Goal: Transaction & Acquisition: Purchase product/service

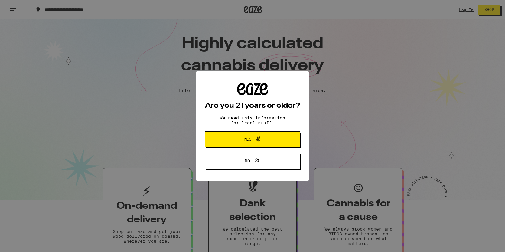
click at [271, 140] on span "Yes" at bounding box center [253, 139] width 46 height 8
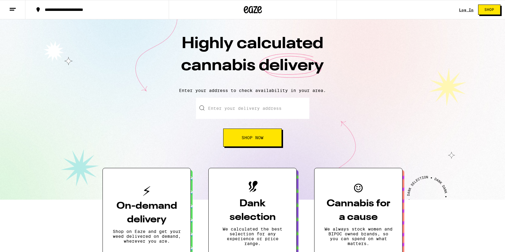
click at [468, 8] on div "Log In" at bounding box center [466, 10] width 15 height 4
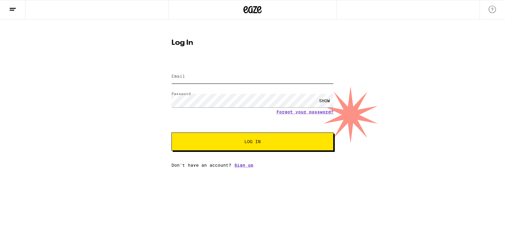
click at [259, 78] on input "Email" at bounding box center [252, 77] width 162 height 14
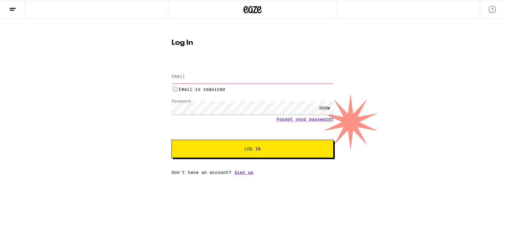
click at [263, 59] on div "Log In Email Email Email is required Password Password SHOW Forgot your passwor…" at bounding box center [252, 104] width 174 height 140
click at [249, 71] on input "Email" at bounding box center [252, 77] width 162 height 14
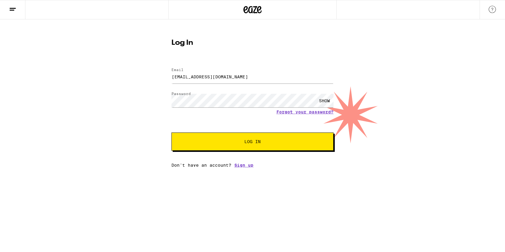
click at [238, 148] on button "Log In" at bounding box center [252, 141] width 162 height 18
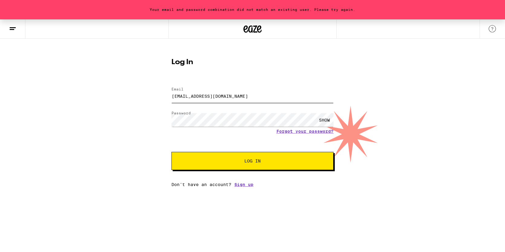
click at [230, 97] on input "[EMAIL_ADDRESS][DOMAIN_NAME]" at bounding box center [252, 96] width 162 height 14
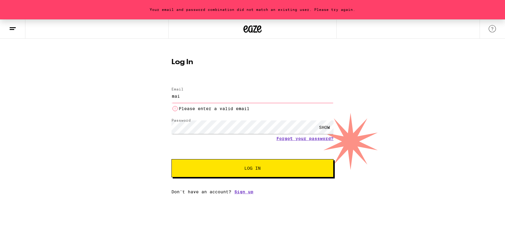
type input "[EMAIL_ADDRESS][DOMAIN_NAME]"
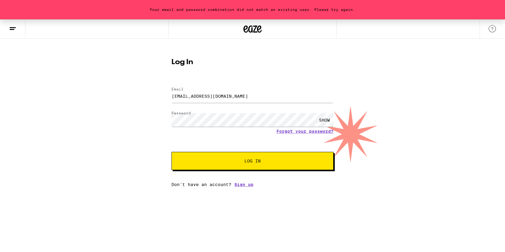
click at [230, 160] on span "Log In" at bounding box center [252, 161] width 113 height 4
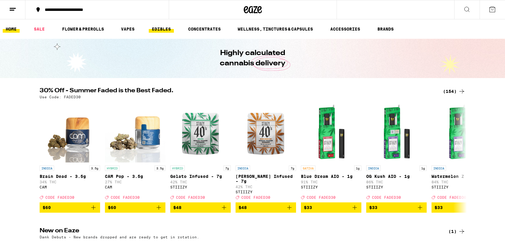
click at [157, 30] on link "EDIBLES" at bounding box center [161, 28] width 25 height 7
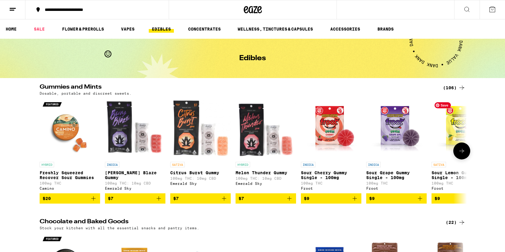
click at [466, 152] on button at bounding box center [461, 150] width 17 height 17
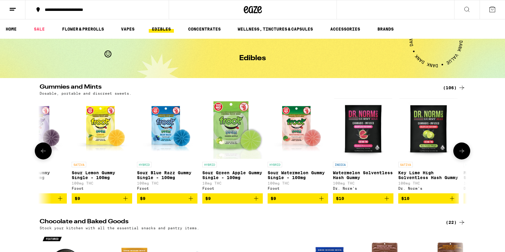
click at [464, 150] on icon at bounding box center [461, 150] width 7 height 7
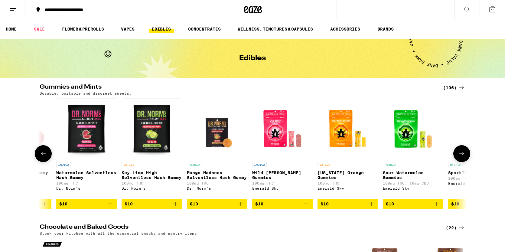
scroll to position [0, 720]
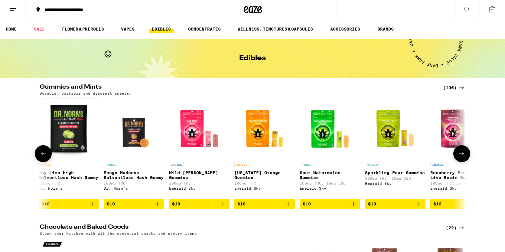
click at [464, 150] on button at bounding box center [461, 153] width 17 height 17
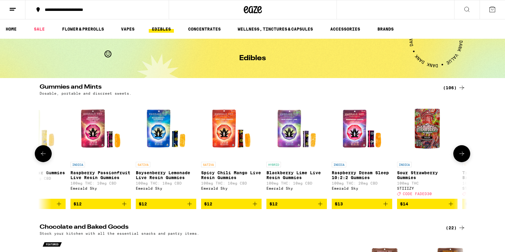
click at [464, 150] on button at bounding box center [461, 153] width 17 height 17
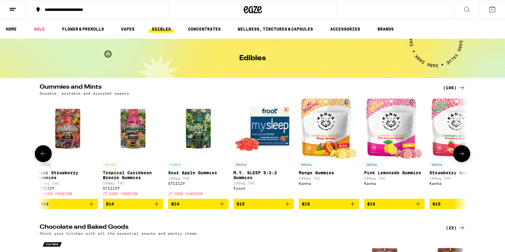
scroll to position [0, 1439]
click at [464, 150] on button at bounding box center [461, 153] width 17 height 17
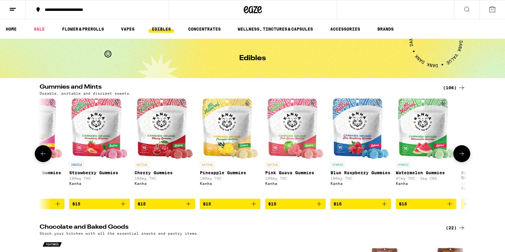
click at [464, 150] on button at bounding box center [461, 153] width 17 height 17
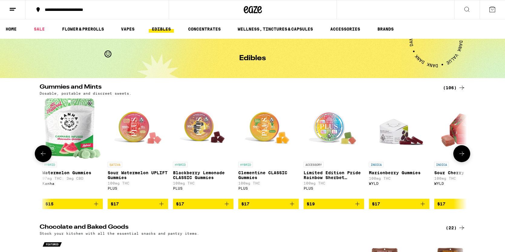
scroll to position [0, 2159]
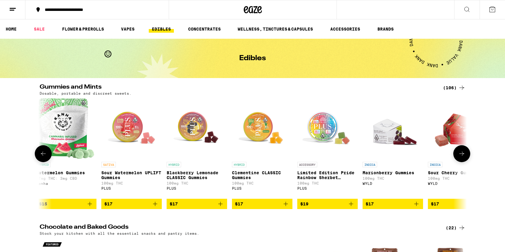
click at [464, 150] on button at bounding box center [461, 153] width 17 height 17
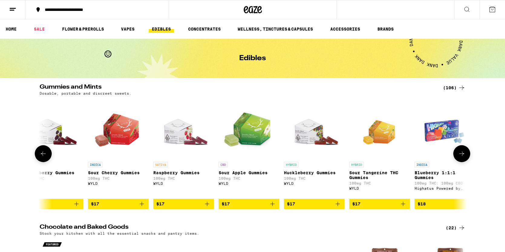
scroll to position [0, 2519]
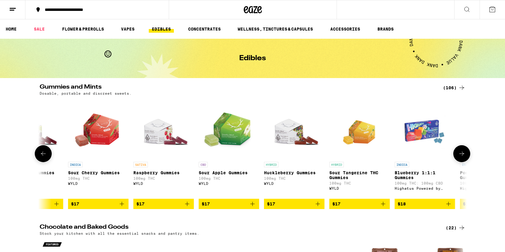
click at [40, 153] on icon at bounding box center [43, 153] width 7 height 7
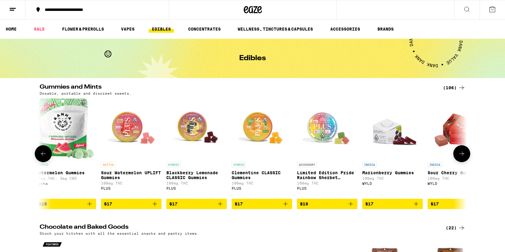
scroll to position [0, 2159]
click at [137, 207] on span "$17" at bounding box center [131, 203] width 54 height 7
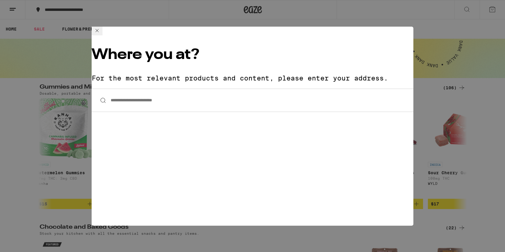
click at [209, 89] on input "**********" at bounding box center [253, 100] width 322 height 23
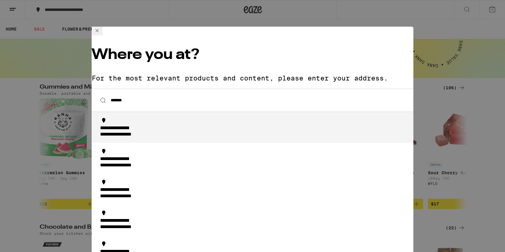
click at [184, 125] on div "**********" at bounding box center [254, 131] width 308 height 13
type input "**********"
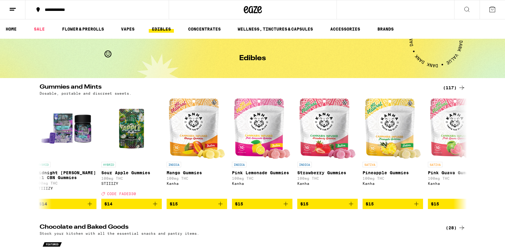
click at [100, 10] on div "**********" at bounding box center [101, 10] width 118 height 4
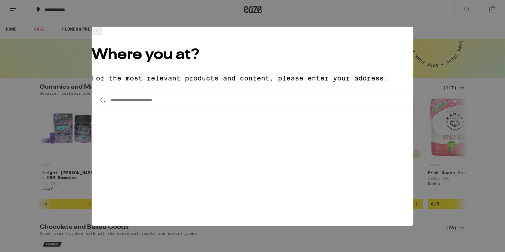
click at [145, 89] on input "**********" at bounding box center [253, 100] width 322 height 23
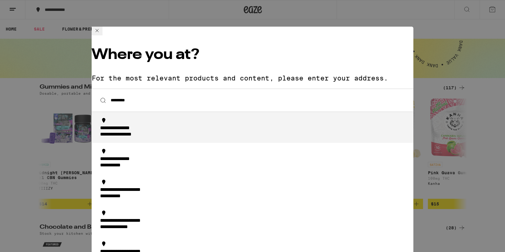
click at [129, 132] on div "**********" at bounding box center [126, 135] width 53 height 6
type input "**********"
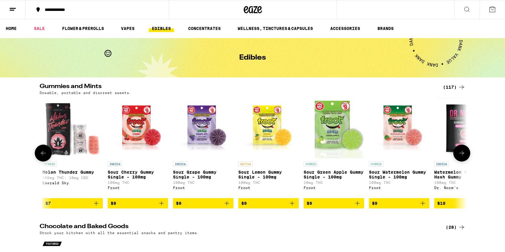
scroll to position [0, 329]
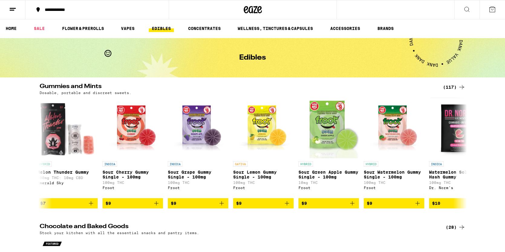
click at [450, 85] on div "(117)" at bounding box center [454, 86] width 22 height 7
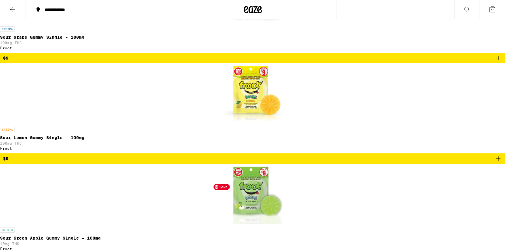
scroll to position [934, 0]
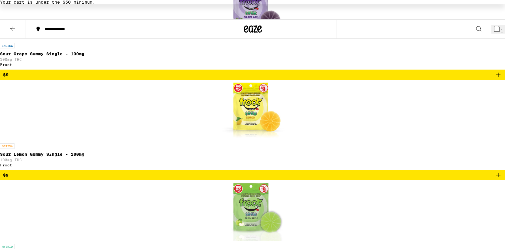
scroll to position [954, 0]
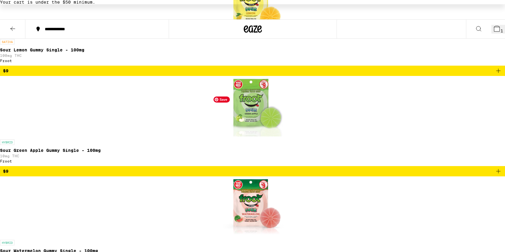
scroll to position [1045, 0]
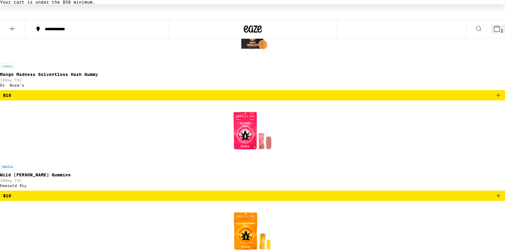
scroll to position [1515, 0]
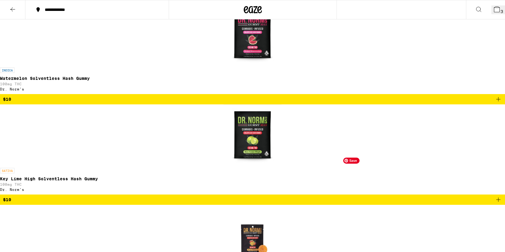
scroll to position [1292, 0]
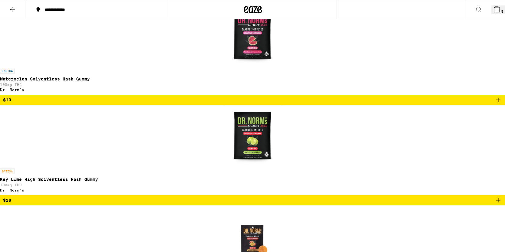
click at [494, 8] on icon at bounding box center [496, 9] width 5 height 5
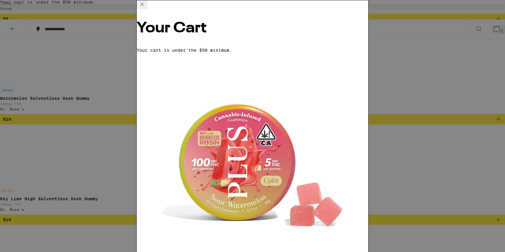
scroll to position [1311, 0]
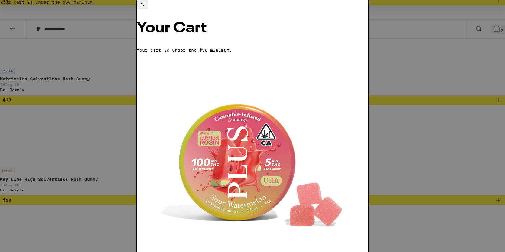
click at [111, 148] on div "Your Cart Your cart is under the $50 minimum. Sour Watermelon UPLIFT Gummies PL…" at bounding box center [252, 126] width 505 height 252
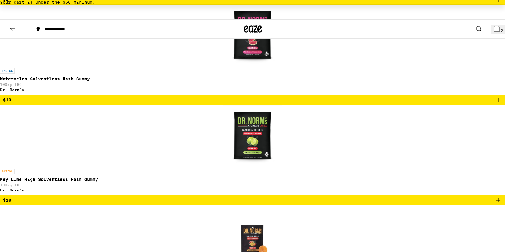
click at [263, 31] on div at bounding box center [253, 28] width 168 height 19
click at [252, 31] on icon at bounding box center [253, 28] width 9 height 7
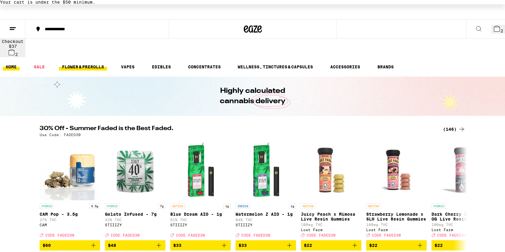
click at [97, 63] on link "FLOWER & PREROLLS" at bounding box center [83, 66] width 48 height 7
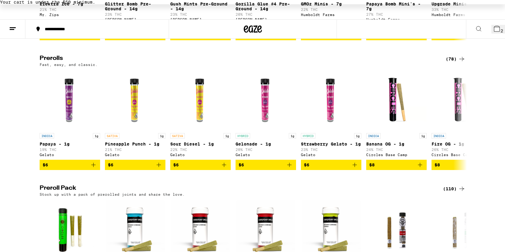
scroll to position [326, 0]
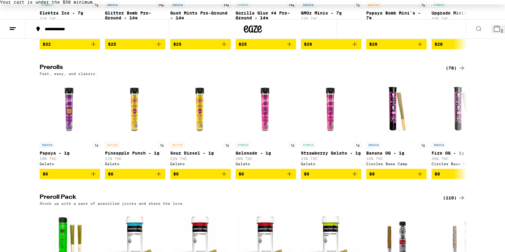
click at [453, 64] on div "(78)" at bounding box center [456, 67] width 20 height 7
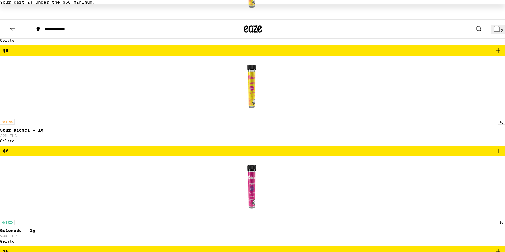
scroll to position [361, 0]
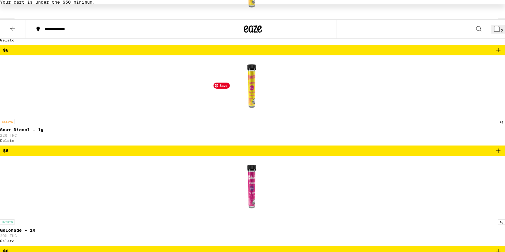
click at [494, 30] on icon at bounding box center [496, 28] width 5 height 5
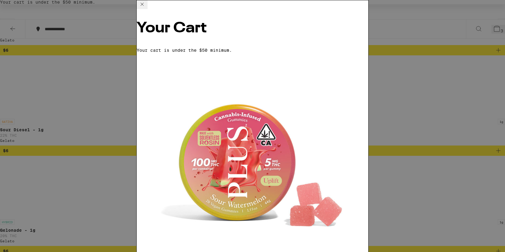
scroll to position [53, 0]
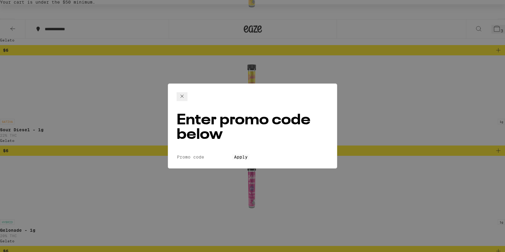
click at [232, 154] on input "Promo Code" at bounding box center [205, 156] width 56 height 5
click at [96, 221] on div "Enter promo code below Promo Code Apply" at bounding box center [252, 126] width 505 height 252
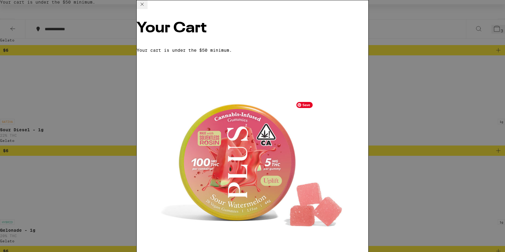
scroll to position [12, 0]
click at [113, 164] on div "Your Cart Your cart is under the $50 minimum. Sour Watermelon UPLIFT Gummies PL…" at bounding box center [252, 126] width 505 height 252
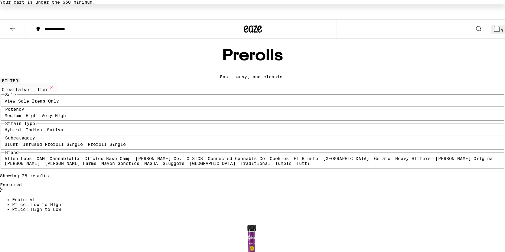
click at [257, 31] on icon at bounding box center [253, 29] width 18 height 11
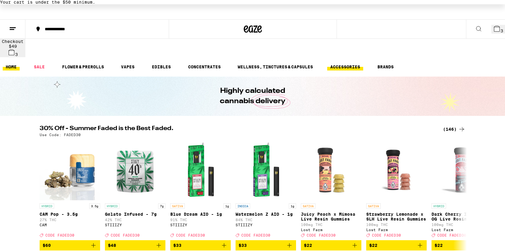
click at [352, 63] on link "ACCESSORIES" at bounding box center [345, 66] width 36 height 7
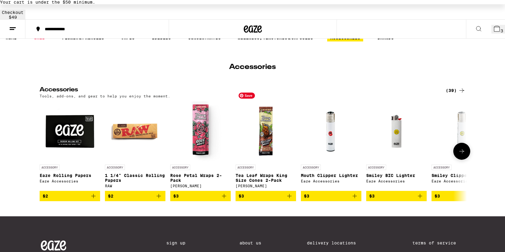
scroll to position [32, 0]
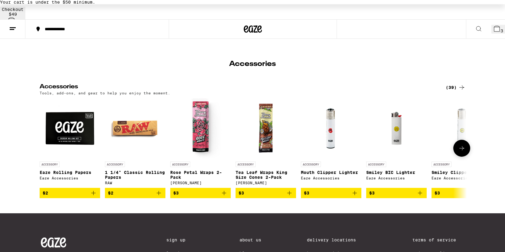
click at [462, 145] on icon at bounding box center [461, 148] width 7 height 7
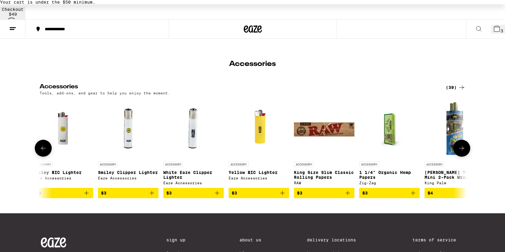
scroll to position [0, 360]
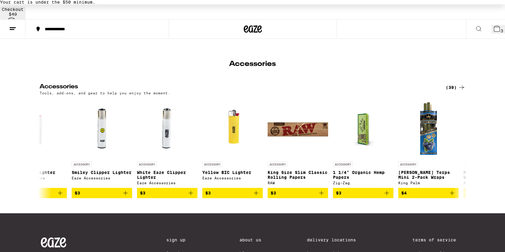
click at [456, 84] on div "(39)" at bounding box center [456, 87] width 20 height 7
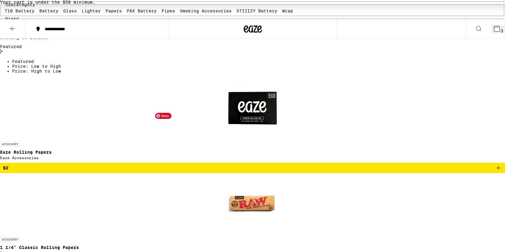
scroll to position [105, 0]
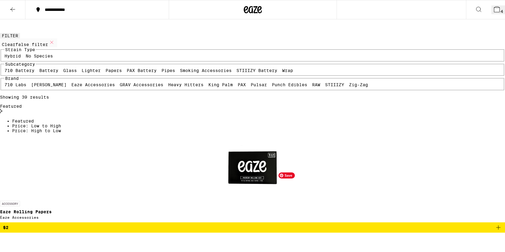
scroll to position [20, 0]
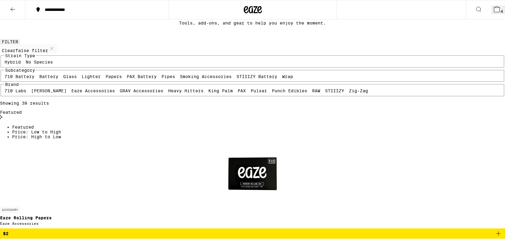
click at [494, 12] on icon at bounding box center [496, 9] width 5 height 5
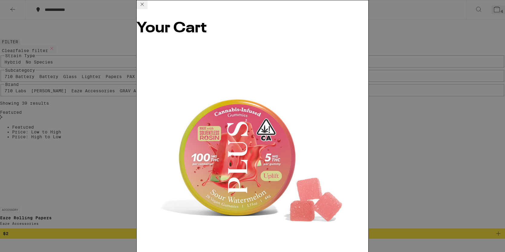
scroll to position [70, 0]
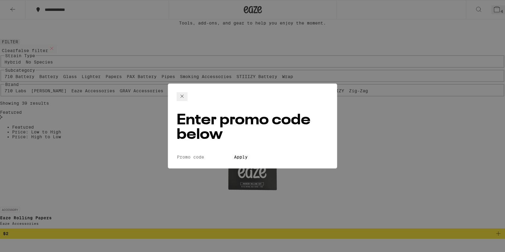
click at [232, 154] on input "Promo Code" at bounding box center [205, 156] width 56 height 5
paste input "REDDIT30"
type input "REDDIT30"
click at [234, 155] on span "Apply" at bounding box center [241, 157] width 14 height 5
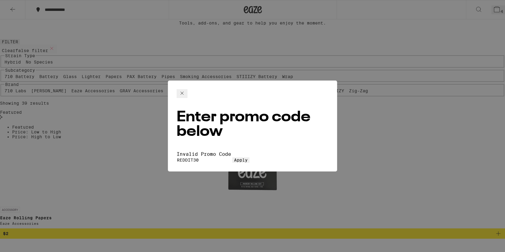
click at [186, 90] on icon at bounding box center [181, 93] width 7 height 7
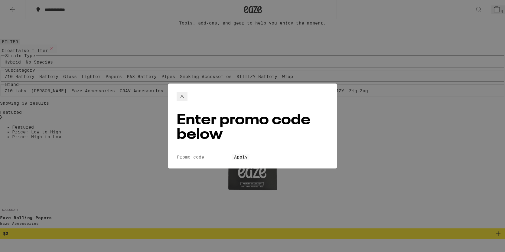
click at [232, 154] on input "Promo Code" at bounding box center [205, 156] width 56 height 5
paste input "BLUNT"
type input "BLUNT"
click at [242, 155] on span "Apply" at bounding box center [241, 157] width 14 height 5
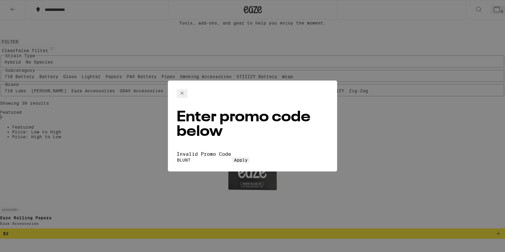
click at [186, 92] on icon at bounding box center [181, 93] width 7 height 7
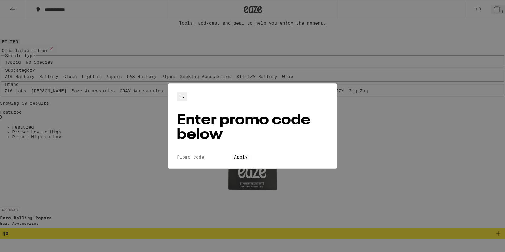
click at [232, 154] on input "Promo Code" at bounding box center [205, 156] width 56 height 5
paste input "CHILL"
type input "CHILL"
click at [248, 155] on span "Apply" at bounding box center [241, 157] width 14 height 5
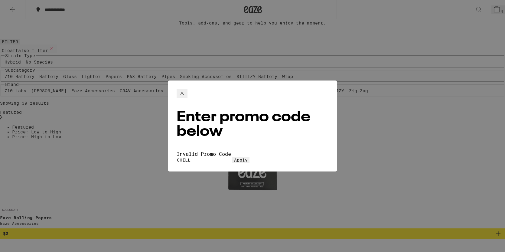
click at [186, 90] on icon at bounding box center [181, 93] width 7 height 7
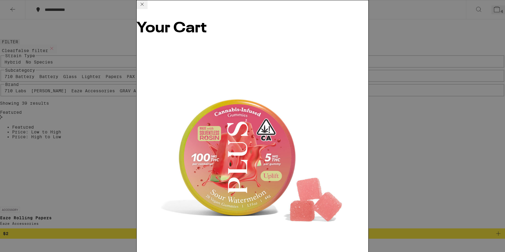
scroll to position [70, 0]
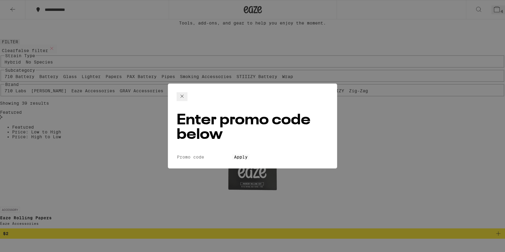
click at [213, 154] on input "Promo Code" at bounding box center [205, 156] width 56 height 5
paste input "FADED30"
type input "FADED30"
click at [234, 155] on span "Apply" at bounding box center [241, 157] width 14 height 5
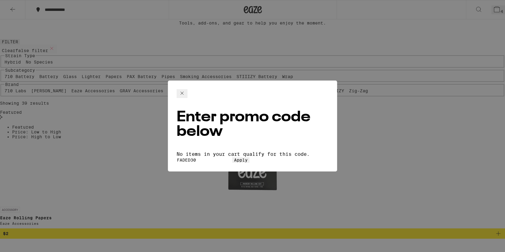
click at [186, 90] on icon at bounding box center [181, 93] width 7 height 7
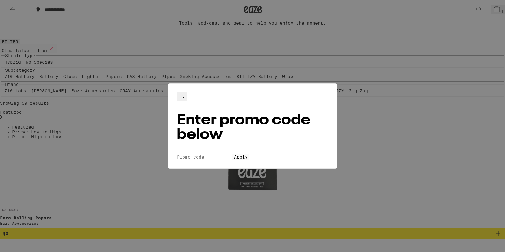
click at [228, 154] on input "Promo Code" at bounding box center [205, 156] width 56 height 5
paste input "FADED30"
type input "FADED30"
click at [234, 154] on button "Apply" at bounding box center [240, 156] width 17 height 5
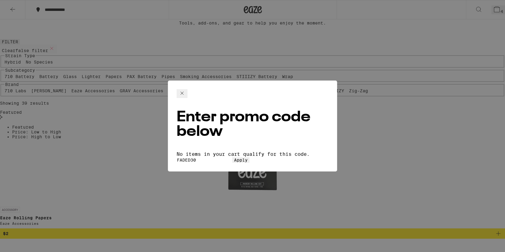
click at [186, 91] on icon at bounding box center [181, 93] width 7 height 7
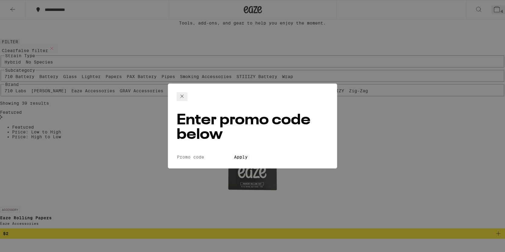
click at [201, 154] on input "Promo Code" at bounding box center [205, 156] width 56 height 5
paste input "BLUNT"
click at [234, 155] on span "Apply" at bounding box center [241, 157] width 14 height 5
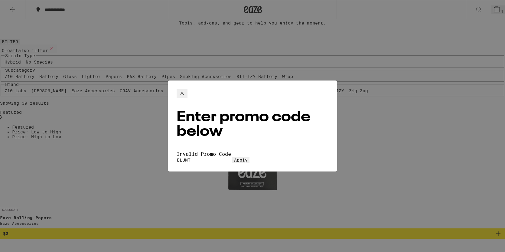
click at [232, 157] on input "BLUNT" at bounding box center [205, 159] width 56 height 5
paste input "2HIGH"
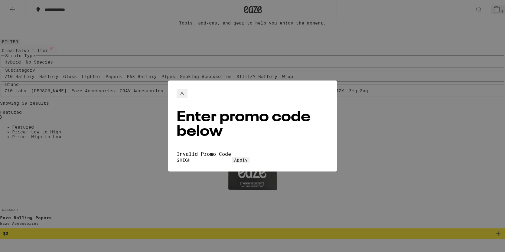
click at [238, 158] on span "Apply" at bounding box center [241, 160] width 14 height 5
click at [232, 157] on input "2HIGH" at bounding box center [205, 159] width 56 height 5
paste input "BANANA"
click at [234, 158] on span "Apply" at bounding box center [241, 160] width 14 height 5
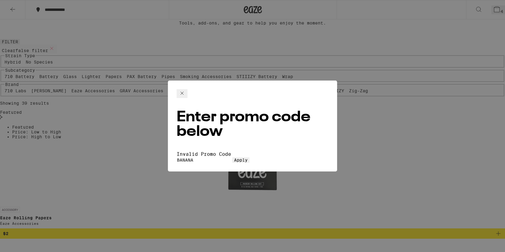
click at [214, 157] on input "BANANA" at bounding box center [205, 159] width 56 height 5
paste input "FADED"
click at [232, 157] on button "Apply" at bounding box center [240, 159] width 17 height 5
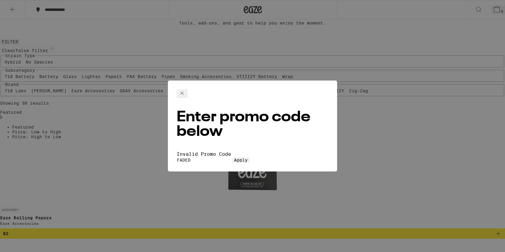
click at [232, 157] on input "FADED" at bounding box center [205, 159] width 56 height 5
paste input "STAYLIT"
type input "STAYLIT"
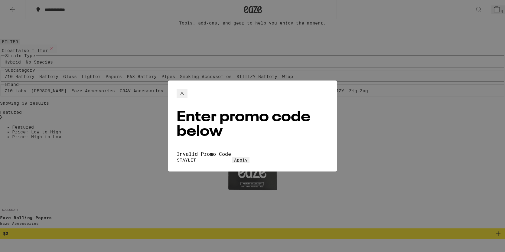
click at [232, 157] on button "Apply" at bounding box center [240, 159] width 17 height 5
click at [232, 157] on input "STAYLIT" at bounding box center [205, 159] width 56 height 5
click at [219, 157] on input "STAYLIT" at bounding box center [205, 159] width 56 height 5
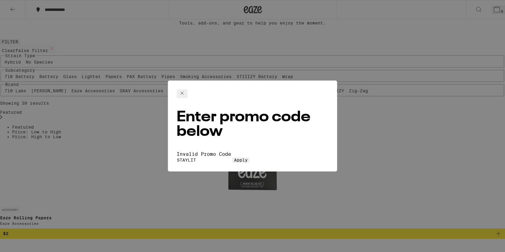
click at [217, 157] on input "STAYLIT" at bounding box center [205, 159] width 56 height 5
click at [214, 157] on input "STAYLIT" at bounding box center [205, 159] width 56 height 5
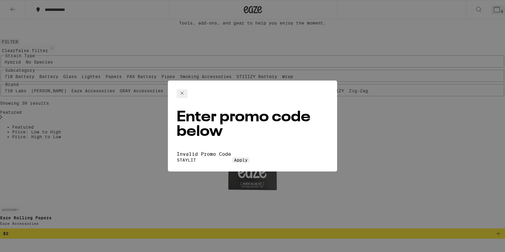
click at [214, 157] on input "STAYLIT" at bounding box center [205, 159] width 56 height 5
paste input "STAYLIT"
click at [211, 157] on input "STAYLIT" at bounding box center [205, 159] width 56 height 5
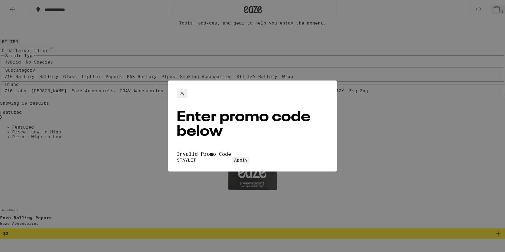
paste input "CHRONIC"
type input "CHRONIC"
click at [234, 158] on span "Apply" at bounding box center [241, 160] width 14 height 5
click at [219, 157] on input "CHRONIC" at bounding box center [205, 159] width 56 height 5
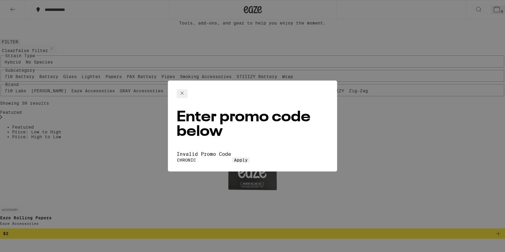
click at [219, 157] on input "CHRONIC" at bounding box center [205, 159] width 56 height 5
paste input "420ERA"
type input "420ERA"
click at [232, 157] on button "Apply" at bounding box center [240, 159] width 17 height 5
click at [200, 157] on input "420ERA" at bounding box center [205, 159] width 56 height 5
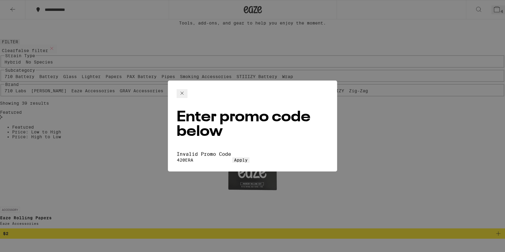
click at [200, 157] on input "420ERA" at bounding box center [205, 159] width 56 height 5
paste input "SATIVA"
click at [234, 158] on span "Apply" at bounding box center [241, 160] width 14 height 5
click at [232, 157] on input "SATIVA" at bounding box center [205, 159] width 56 height 5
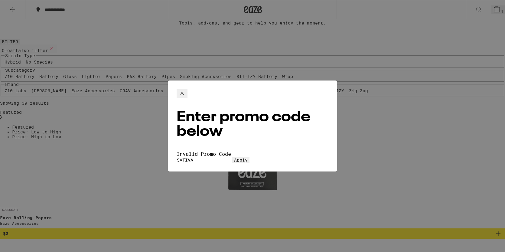
click at [232, 157] on input "SATIVA" at bounding box center [205, 159] width 56 height 5
paste input "MOOD"
type input "MOOD"
click at [248, 158] on span "Apply" at bounding box center [241, 160] width 14 height 5
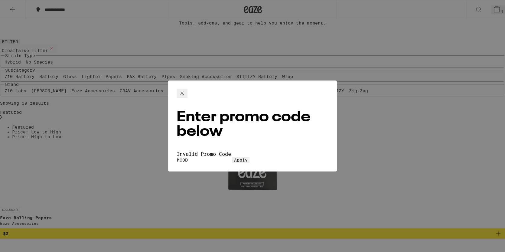
click at [186, 92] on icon at bounding box center [181, 93] width 7 height 7
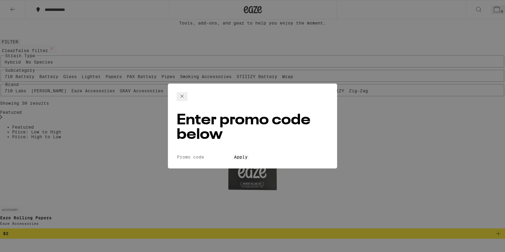
click at [232, 154] on input "Promo Code" at bounding box center [205, 156] width 56 height 5
paste input "MOOD"
click at [248, 155] on span "Apply" at bounding box center [241, 157] width 14 height 5
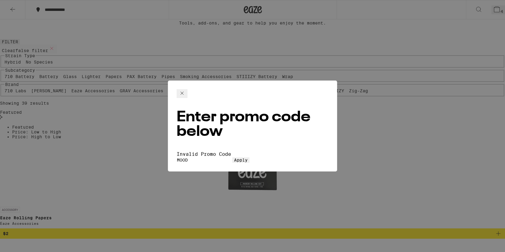
click at [230, 157] on input "MOOD" at bounding box center [205, 159] width 56 height 5
paste input "WEEDWE"
click at [232, 157] on button "Apply" at bounding box center [240, 159] width 17 height 5
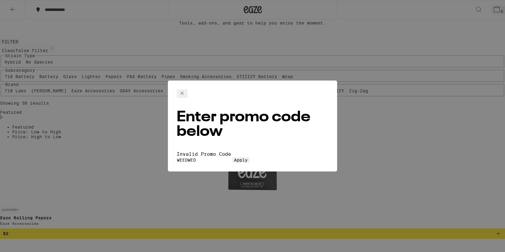
click at [217, 157] on input "WEEDWED" at bounding box center [205, 159] width 56 height 5
paste input "OMW30"
type input "OMW30"
click at [249, 157] on button "Apply" at bounding box center [240, 159] width 17 height 5
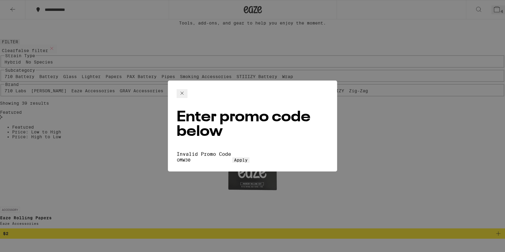
click at [232, 157] on input "OMW30" at bounding box center [205, 159] width 56 height 5
paste input "BESTBUD"
click at [234, 158] on span "Apply" at bounding box center [241, 160] width 14 height 5
click at [227, 157] on input "BESTBUD" at bounding box center [205, 159] width 56 height 5
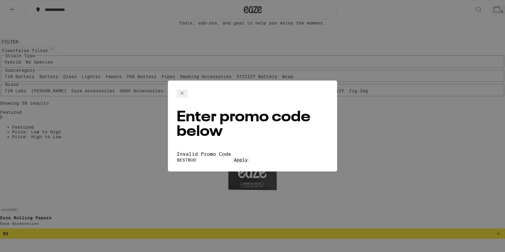
click at [227, 157] on input "BESTBUD" at bounding box center [205, 159] width 56 height 5
paste input "HIGHUP"
click at [234, 158] on span "Apply" at bounding box center [241, 160] width 14 height 5
click at [232, 157] on input "HIGHUP" at bounding box center [205, 159] width 56 height 5
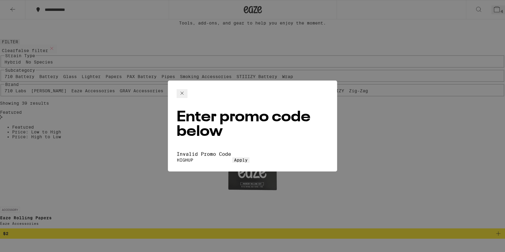
click at [232, 157] on input "HIGHUP" at bounding box center [205, 159] width 56 height 5
paste input "CHILLRX"
click at [248, 158] on span "Apply" at bounding box center [241, 160] width 14 height 5
click at [217, 157] on input "CHILLRX" at bounding box center [205, 159] width 56 height 5
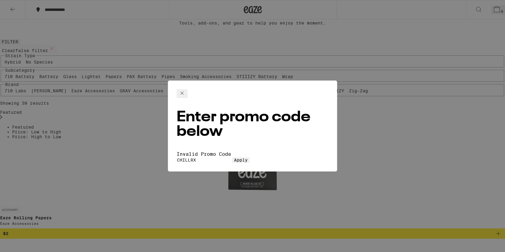
click at [217, 157] on input "CHILLRX" at bounding box center [205, 159] width 56 height 5
paste input "ROLLUP"
click at [245, 158] on span "Apply" at bounding box center [241, 160] width 14 height 5
click at [210, 157] on input "ROLLUP" at bounding box center [205, 159] width 56 height 5
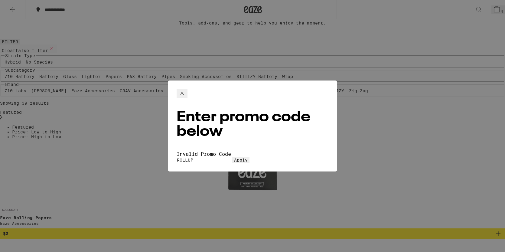
click at [210, 157] on input "ROLLUP" at bounding box center [205, 159] width 56 height 5
paste input "EAZE11"
click at [234, 158] on span "Apply" at bounding box center [241, 160] width 14 height 5
click at [214, 157] on input "EAZE11" at bounding box center [205, 159] width 56 height 5
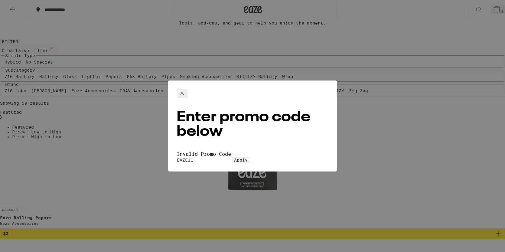
click at [214, 157] on input "EAZE11" at bounding box center [205, 159] width 56 height 5
paste input "FADED30"
type input "FADED30"
click at [232, 157] on button "Apply" at bounding box center [240, 159] width 17 height 5
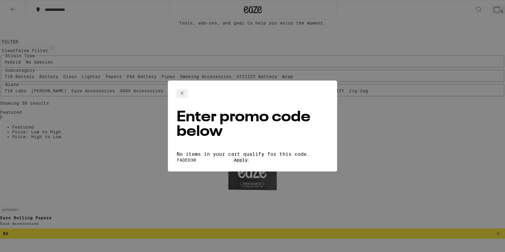
click at [184, 92] on icon at bounding box center [182, 93] width 3 height 3
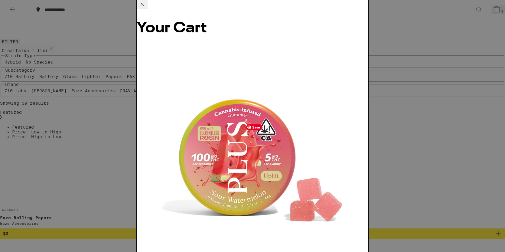
scroll to position [70, 0]
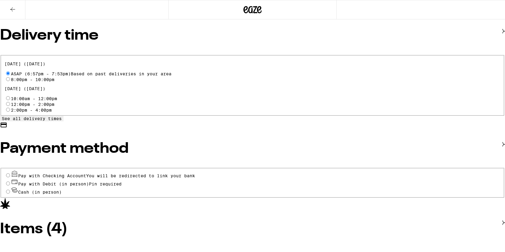
scroll to position [206, 0]
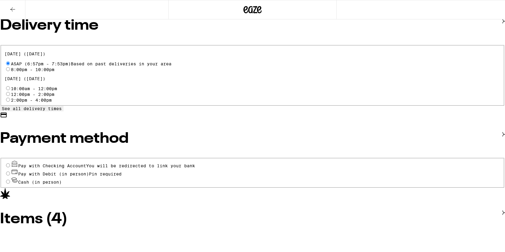
click at [10, 171] on input "Pay with Debit (in person) Pin required" at bounding box center [8, 173] width 4 height 4
radio input "true"
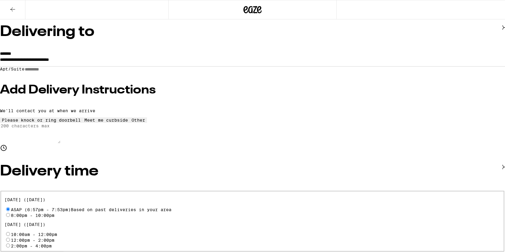
scroll to position [58, 0]
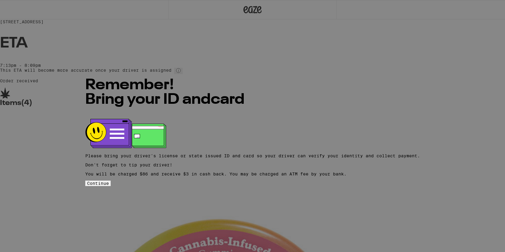
click at [111, 185] on button "Continue" at bounding box center [97, 183] width 25 height 5
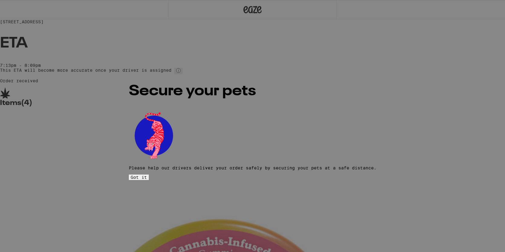
click at [149, 174] on button "Got it" at bounding box center [139, 176] width 20 height 5
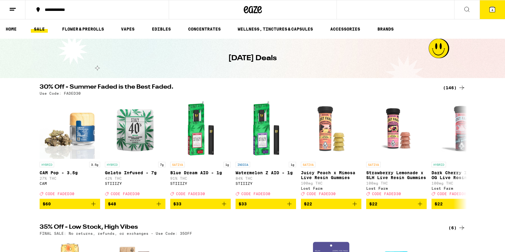
click at [494, 11] on icon at bounding box center [492, 9] width 5 height 5
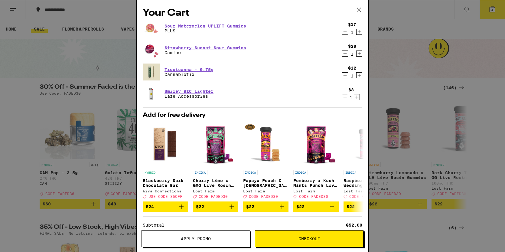
click at [233, 238] on span "Apply Promo" at bounding box center [196, 238] width 108 height 4
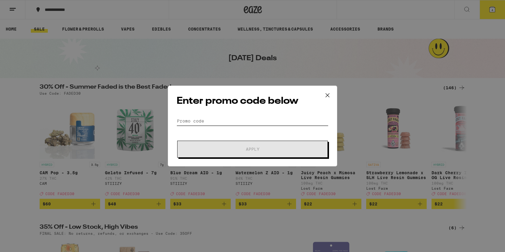
click at [214, 118] on input "Promo Code" at bounding box center [253, 120] width 152 height 9
paste input "FADED30"
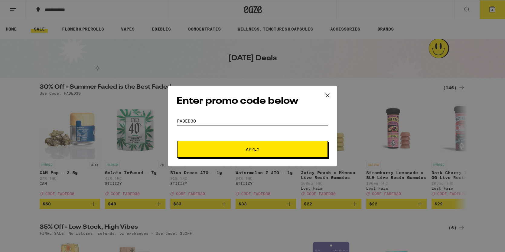
type input "FADED30"
click at [193, 147] on button "Apply" at bounding box center [252, 149] width 151 height 17
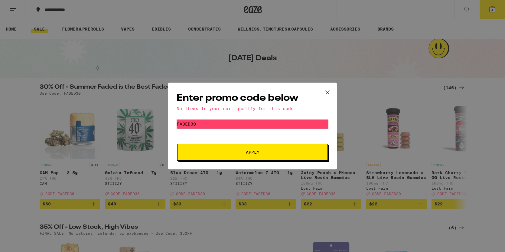
click at [328, 89] on icon at bounding box center [327, 92] width 9 height 9
